Goal: Transaction & Acquisition: Purchase product/service

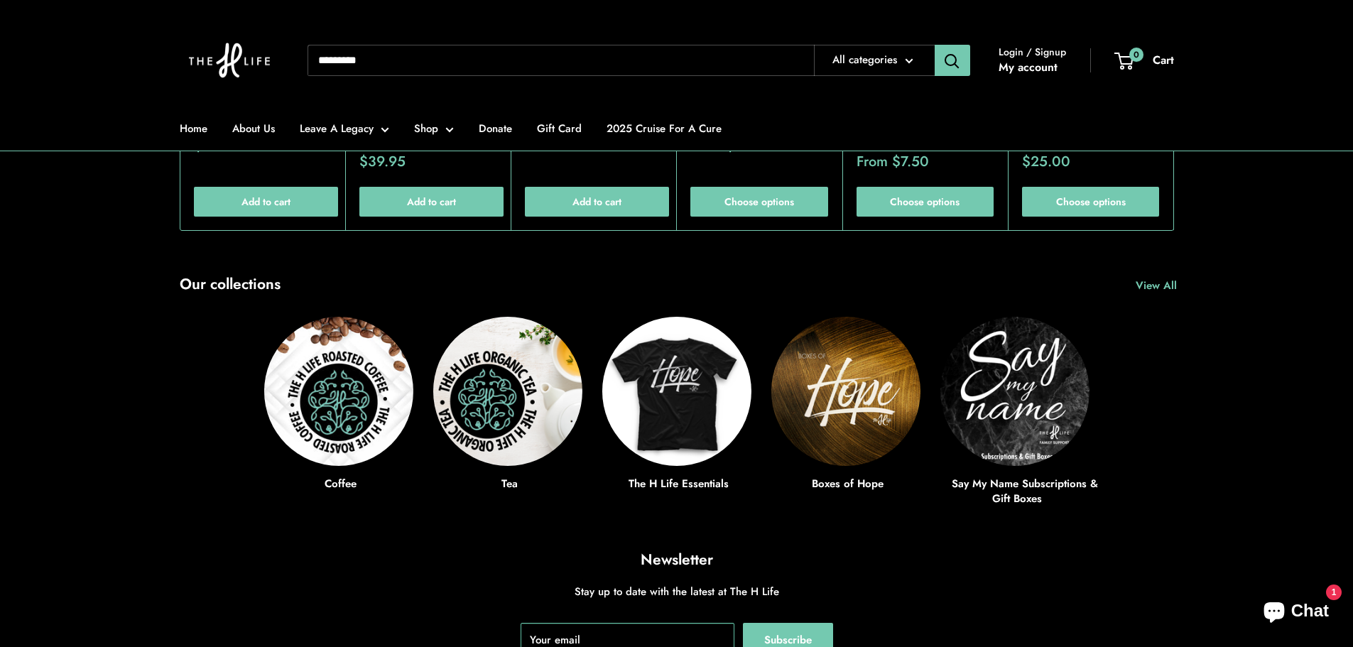
scroll to position [5114, 0]
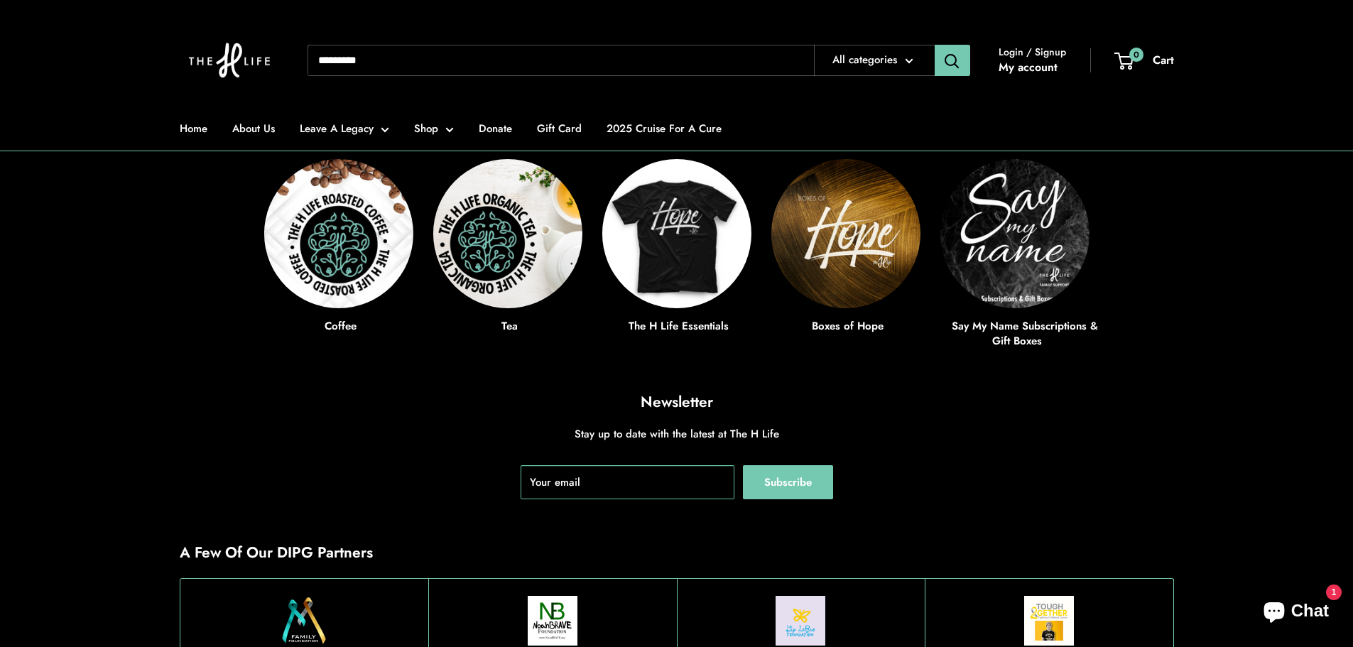
click at [454, 133] on ul "Home About Us Leave A Legacy [PERSON_NAME]'s Coffee Club Say My Name Boxes of H…" at bounding box center [677, 129] width 994 height 44
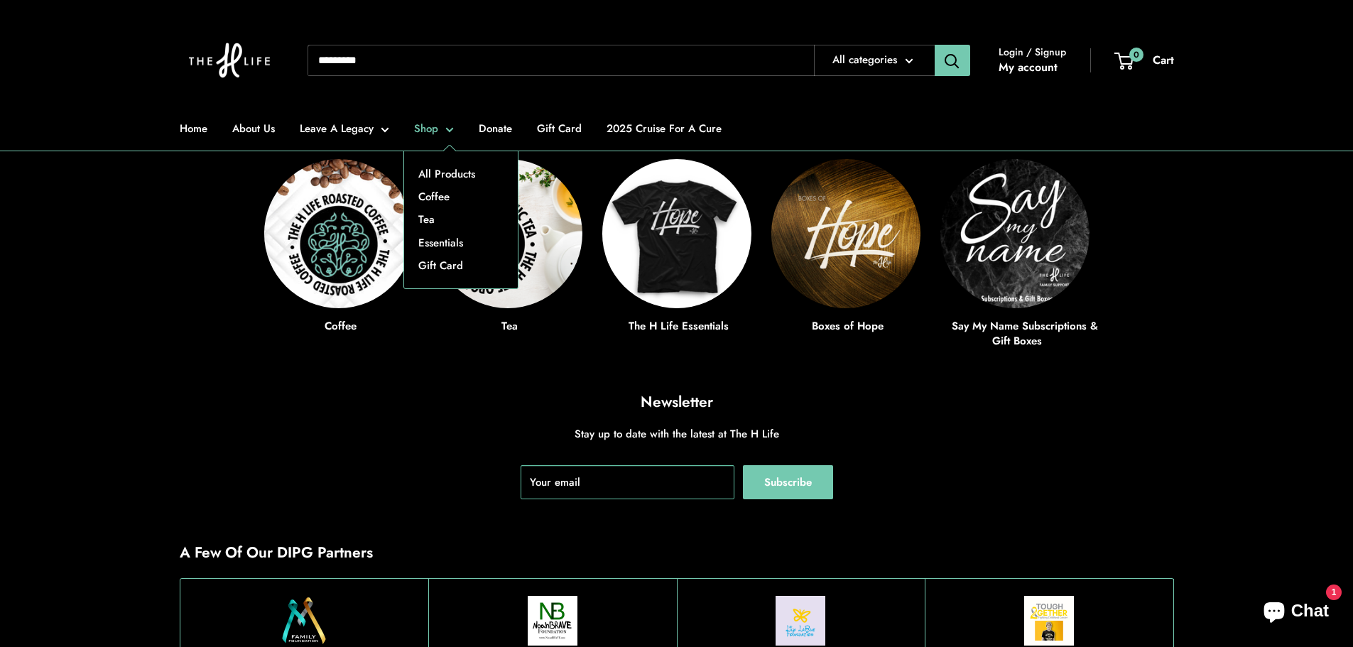
click at [450, 131] on link "Shop" at bounding box center [434, 129] width 40 height 20
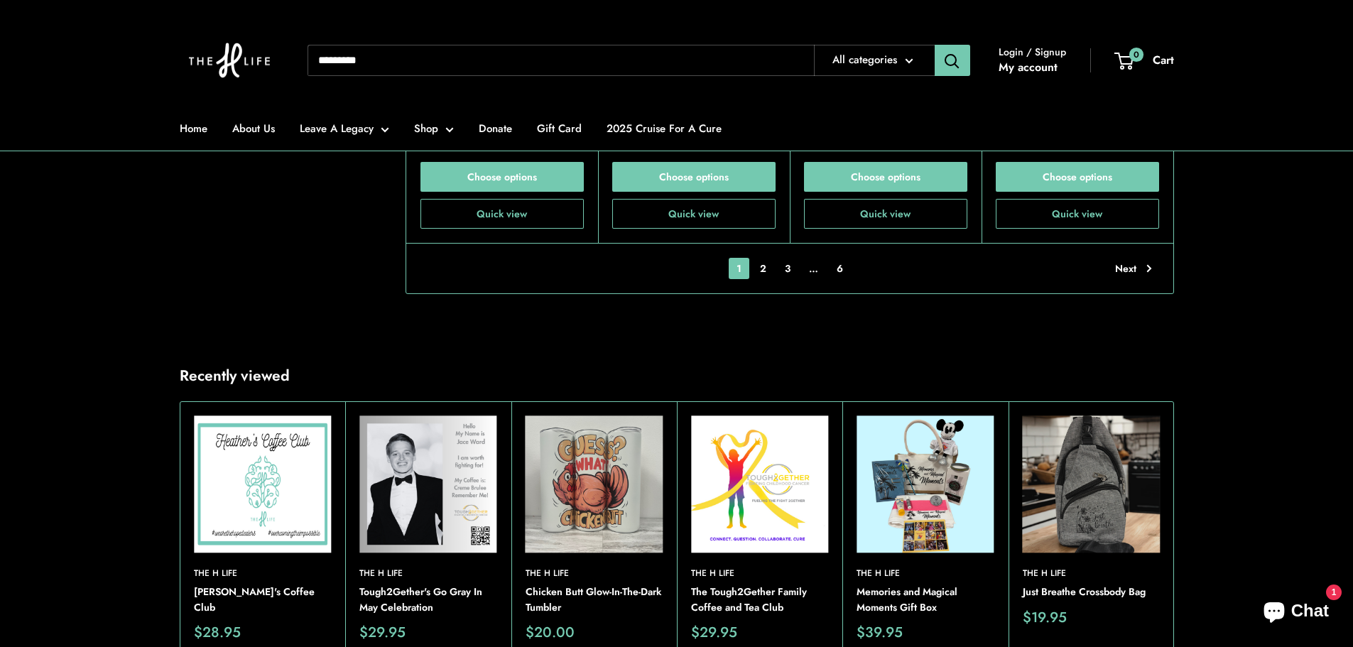
scroll to position [3552, 0]
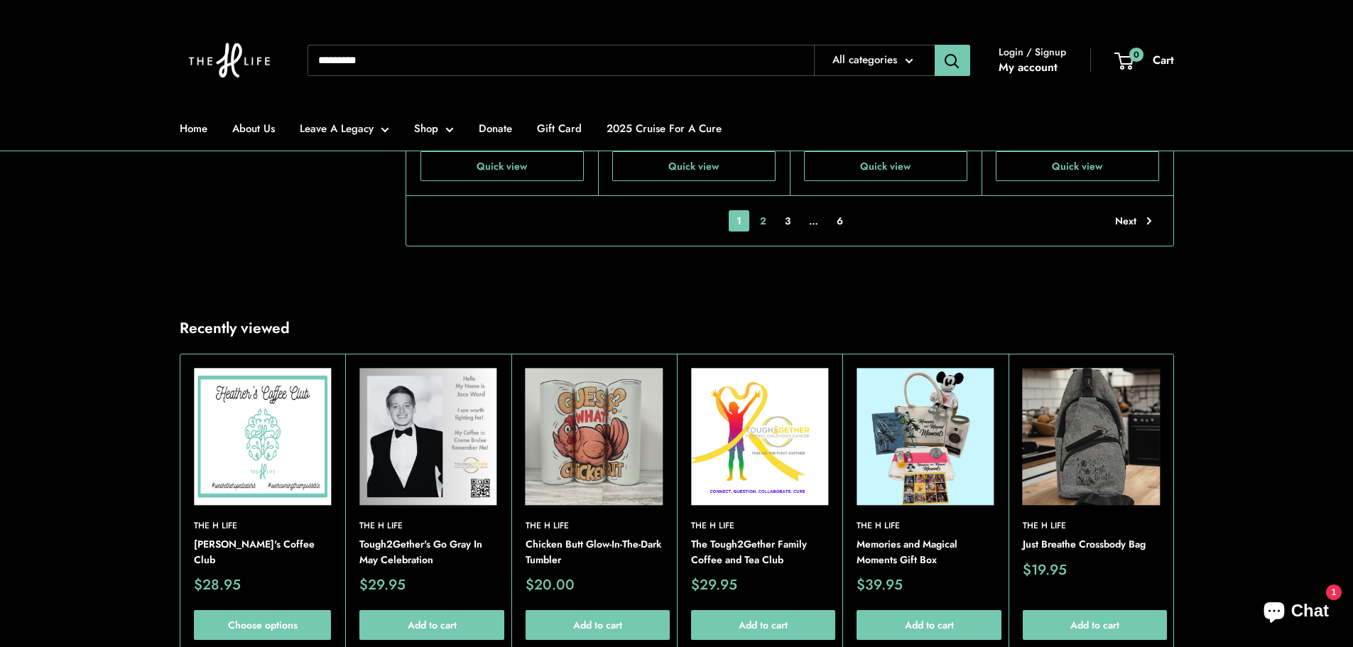
click at [766, 210] on link "2" at bounding box center [763, 220] width 22 height 21
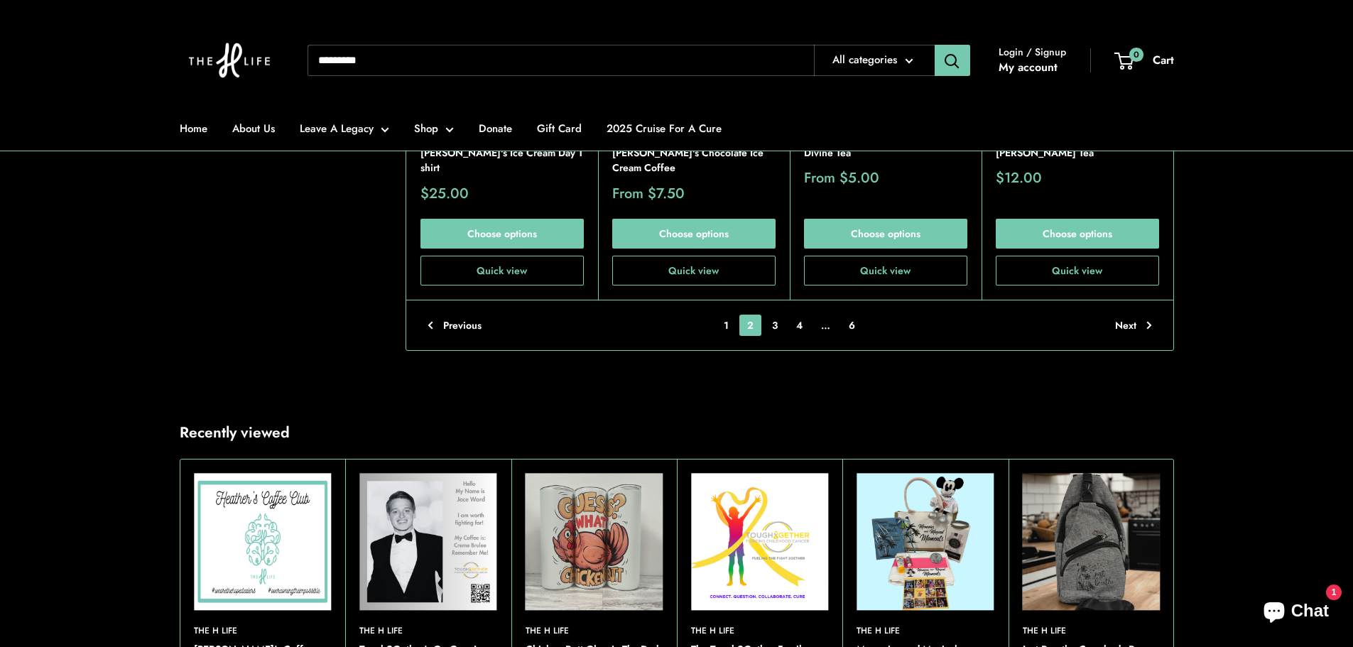
scroll to position [3549, 0]
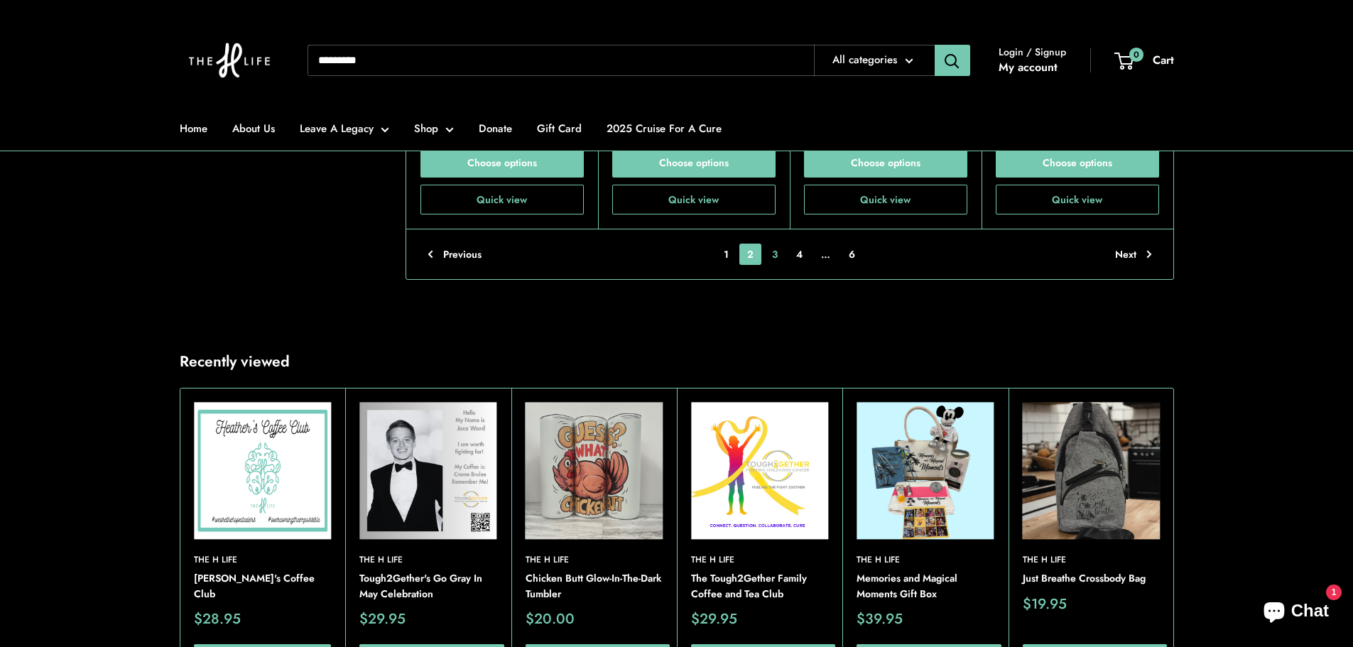
click at [773, 256] on link "3" at bounding box center [774, 254] width 21 height 21
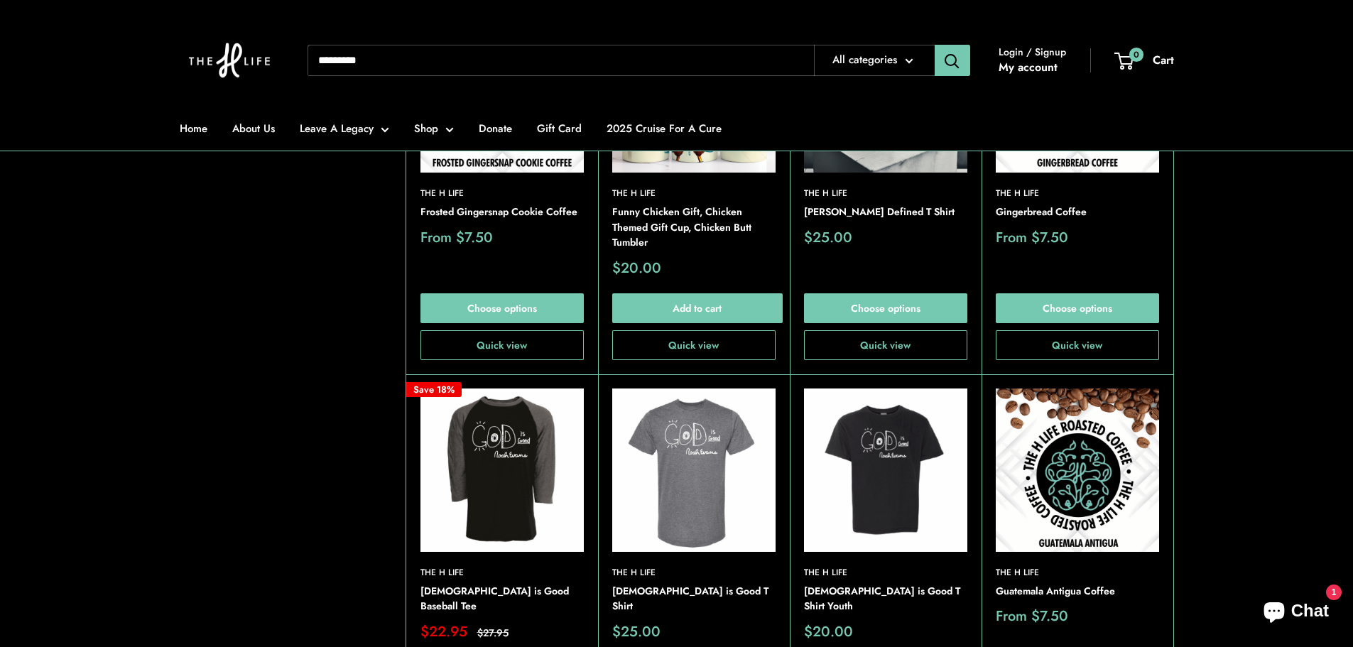
scroll to position [1702, 0]
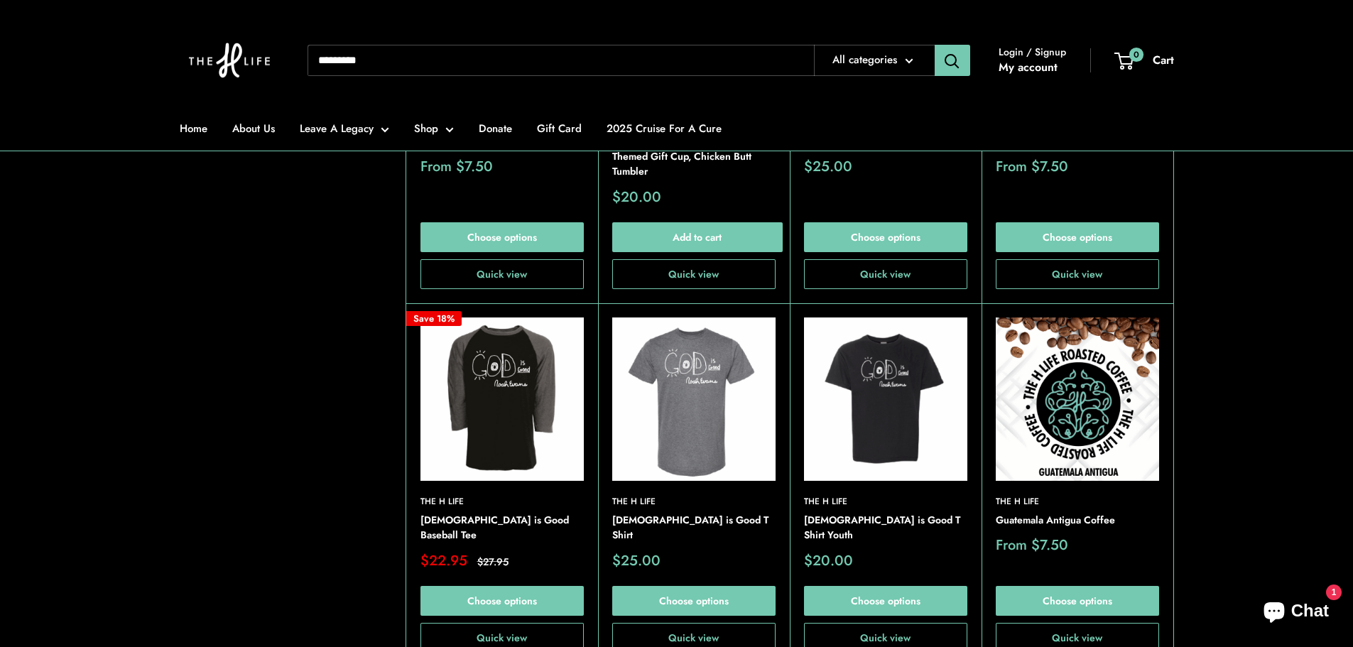
click at [0, 0] on img at bounding box center [0, 0] width 0 height 0
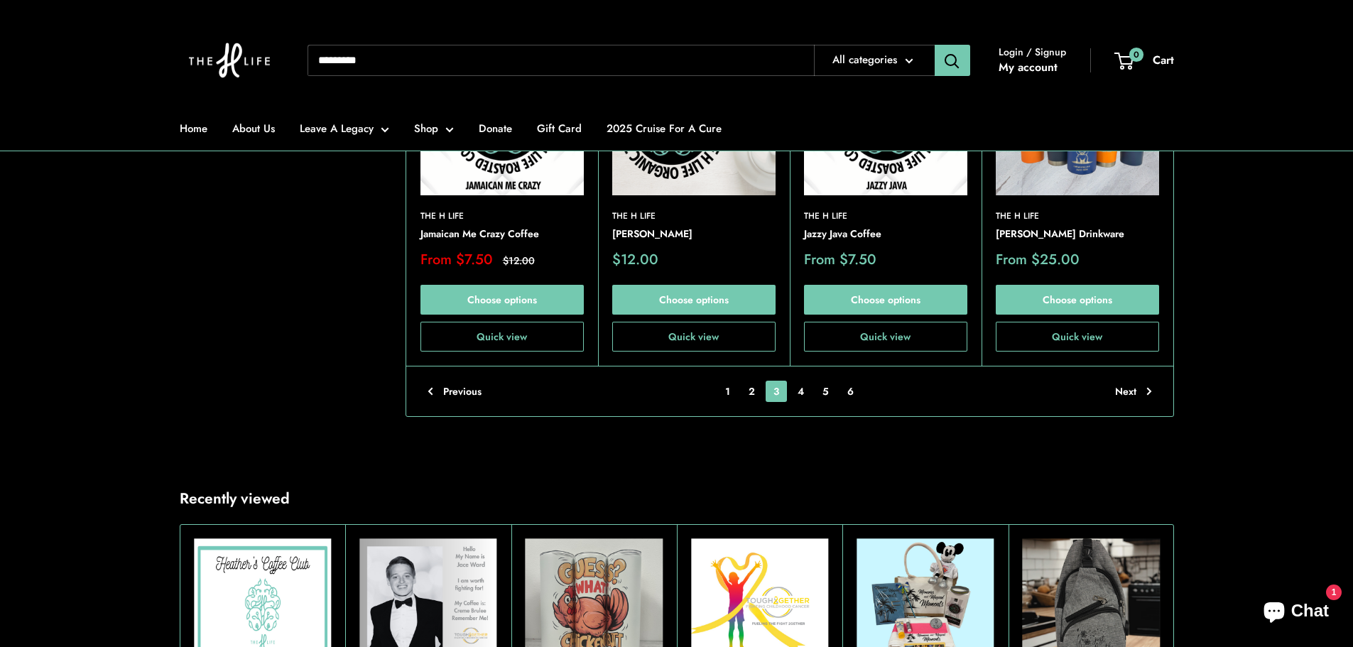
scroll to position [3478, 0]
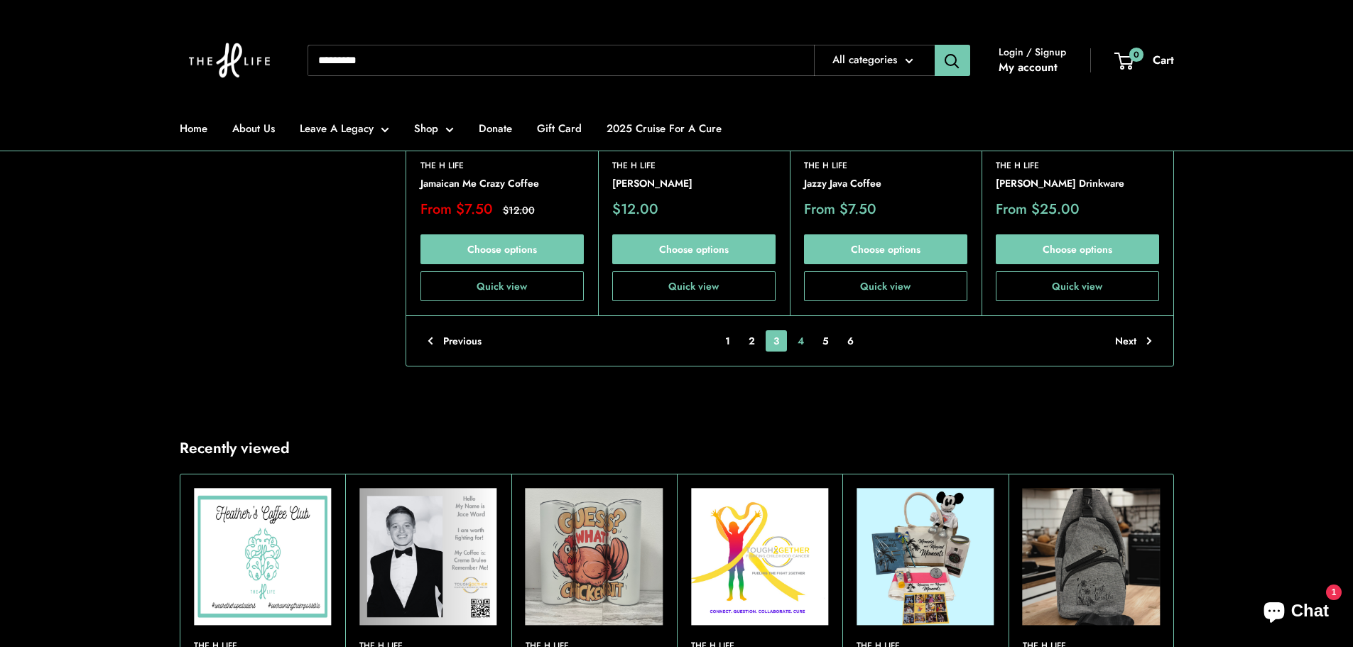
click at [797, 330] on link "4" at bounding box center [801, 340] width 22 height 21
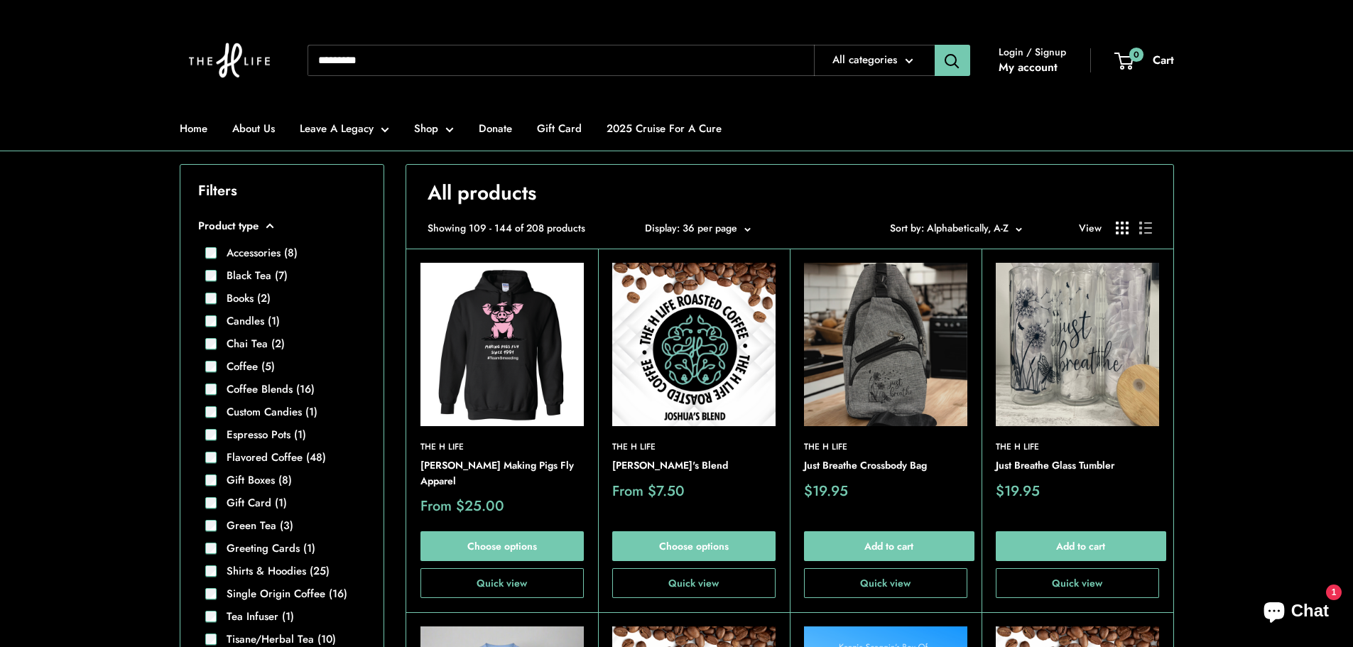
scroll to position [281, 0]
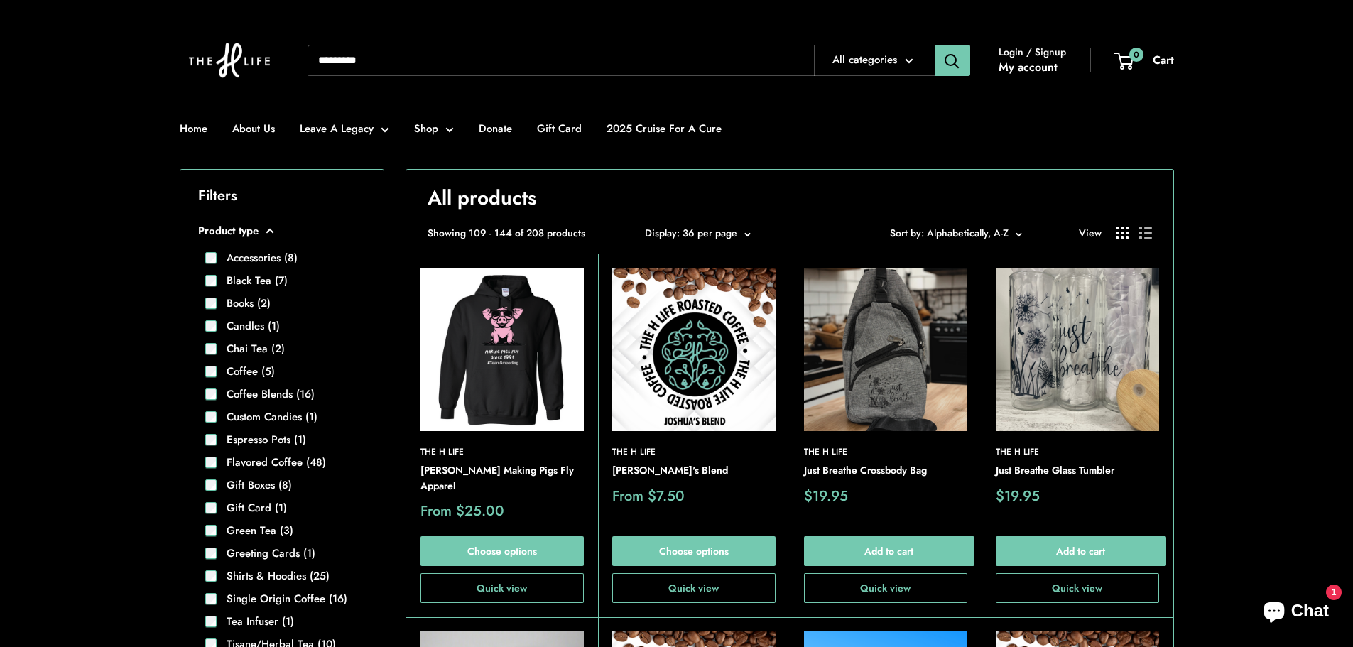
click at [896, 379] on img at bounding box center [885, 349] width 163 height 163
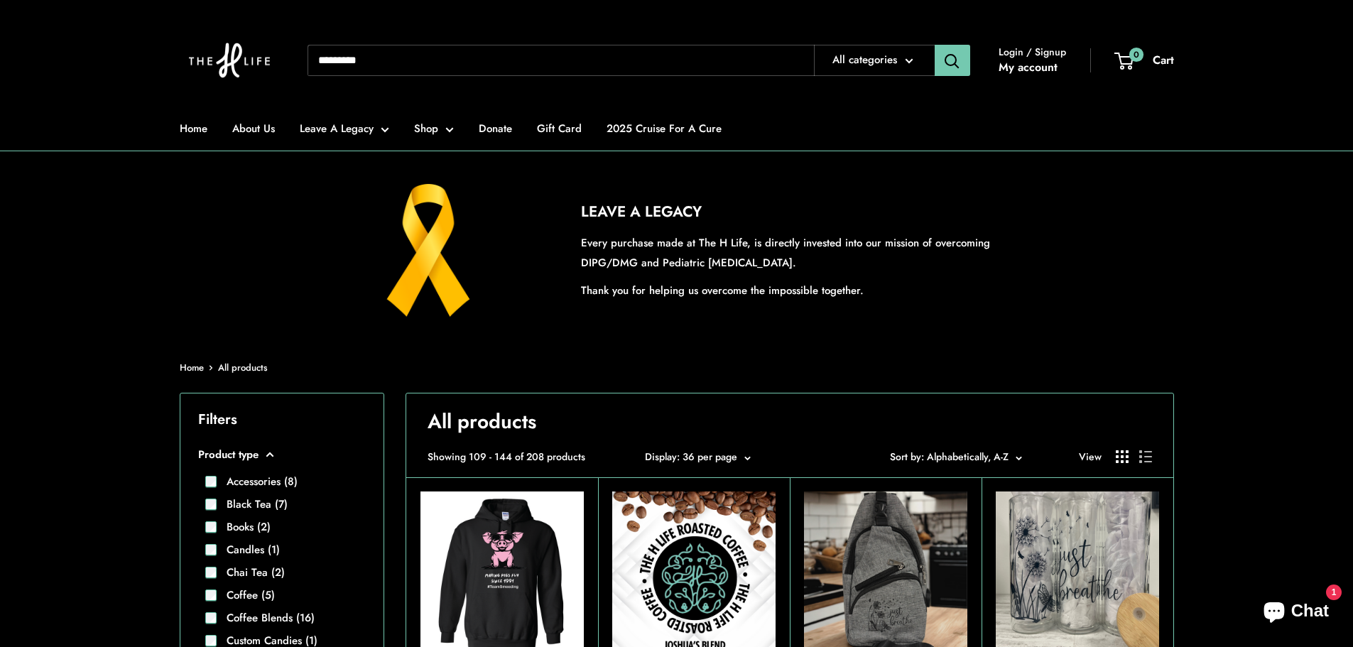
scroll to position [0, 0]
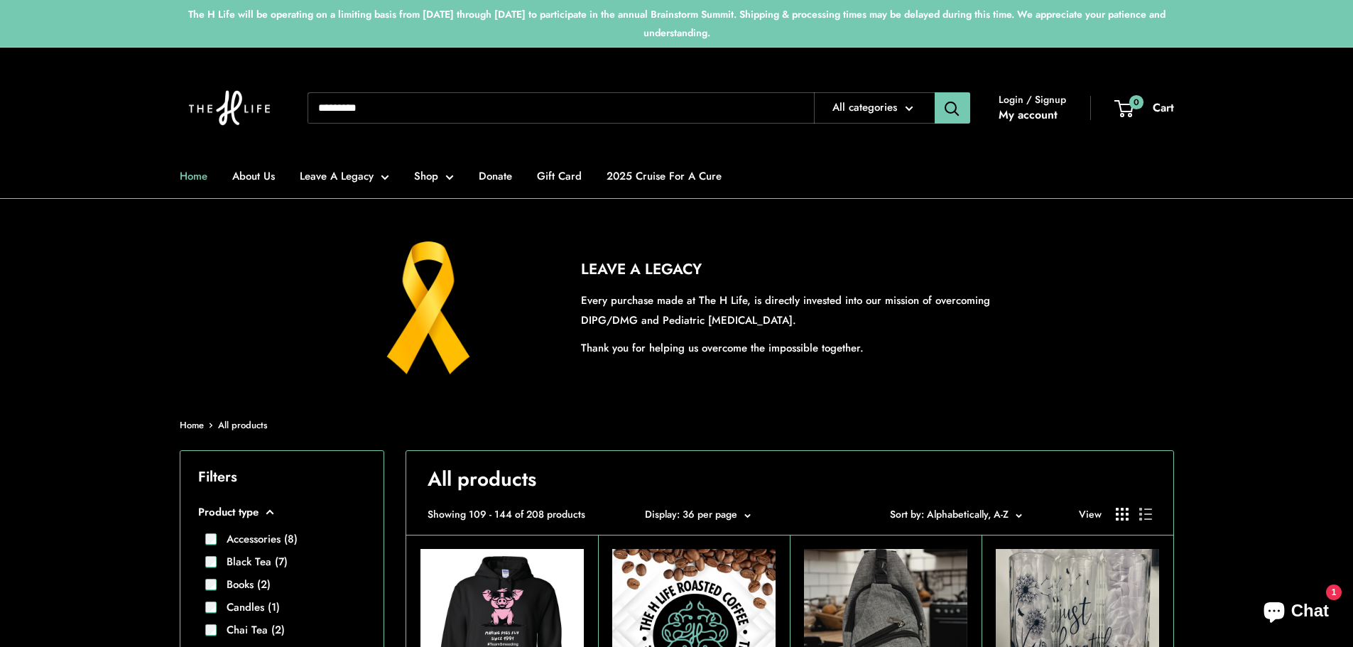
click at [192, 175] on link "Home" at bounding box center [194, 176] width 28 height 20
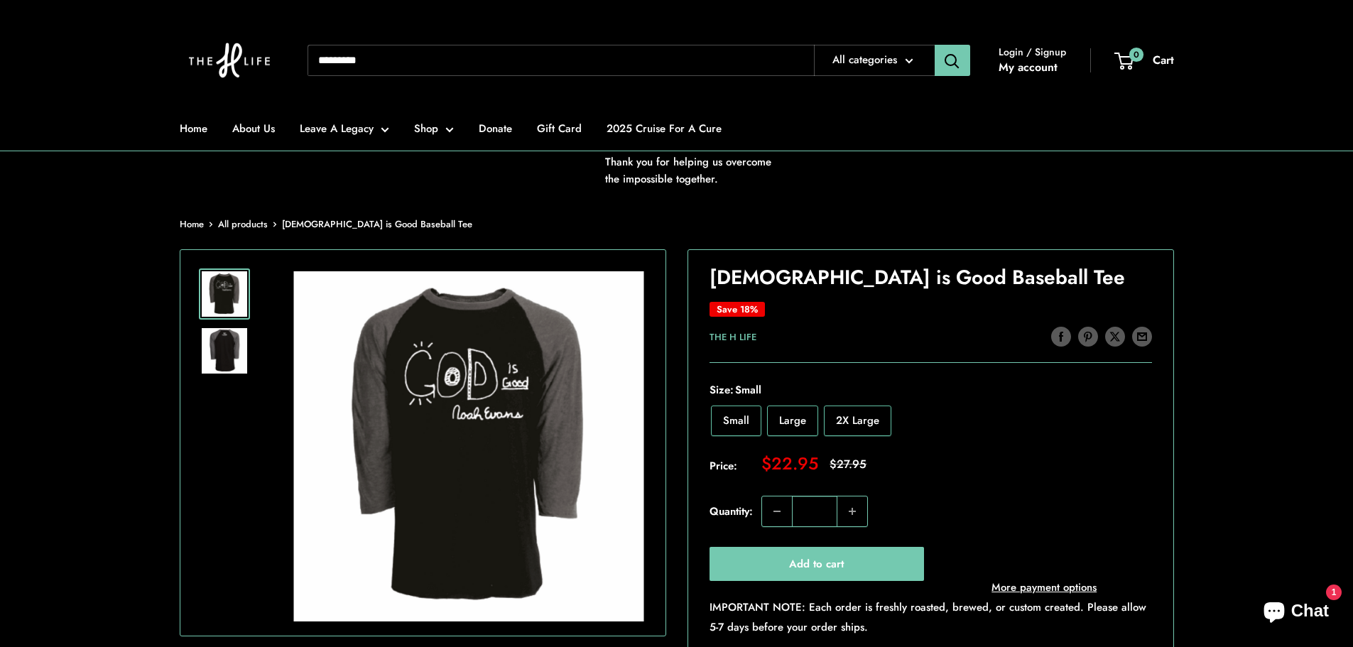
scroll to position [213, 0]
